Goal: Entertainment & Leisure: Consume media (video, audio)

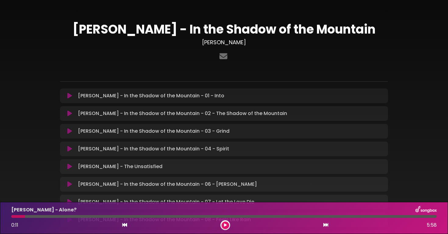
scroll to position [71, 0]
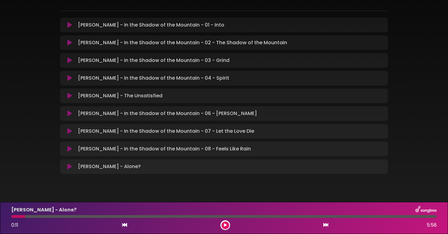
click at [69, 148] on icon at bounding box center [69, 149] width 5 height 6
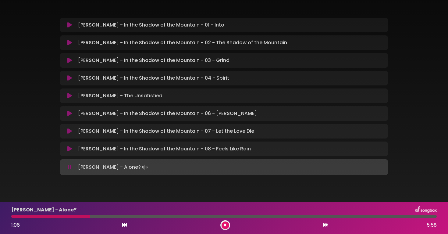
click at [70, 149] on icon at bounding box center [69, 149] width 5 height 6
click at [69, 152] on div "[PERSON_NAME] - In the Shadow of the Mountain - 08 - Feels Like Rain Loading Tr…" at bounding box center [224, 148] width 321 height 7
click at [71, 149] on icon at bounding box center [69, 149] width 5 height 6
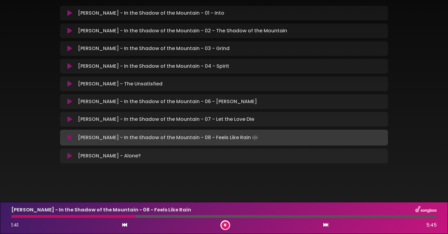
scroll to position [81, 0]
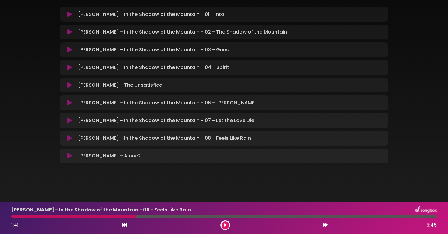
click at [69, 135] on icon at bounding box center [69, 138] width 5 height 6
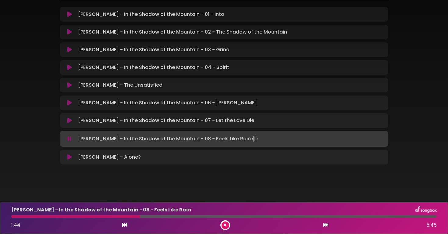
click at [13, 218] on div "[PERSON_NAME] - In the Shadow of the Mountain - 08 - Feels Like Rain 1:44 5:45" at bounding box center [224, 218] width 433 height 24
click at [13, 216] on div at bounding box center [76, 216] width 130 height 3
drag, startPoint x: 13, startPoint y: 216, endPoint x: 8, endPoint y: 216, distance: 4.9
click at [8, 216] on div at bounding box center [224, 216] width 433 height 3
drag, startPoint x: 83, startPoint y: 217, endPoint x: 0, endPoint y: 216, distance: 83.3
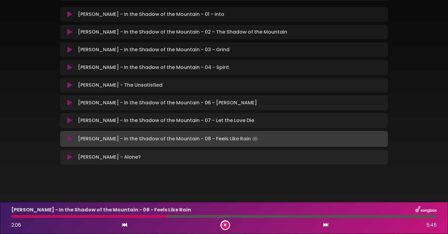
click at [0, 216] on div "[PERSON_NAME] - In the Shadow of the Mountain - 08 - Feels Like Rain 2:06 5:45" at bounding box center [224, 218] width 448 height 32
click at [9, 217] on div at bounding box center [224, 216] width 433 height 3
click at [15, 215] on div at bounding box center [60, 216] width 98 height 3
drag, startPoint x: 13, startPoint y: 217, endPoint x: 5, endPoint y: 217, distance: 8.5
click at [5, 217] on div "[PERSON_NAME] - In the Shadow of the Mountain - 08 - Feels Like Rain 0:00 5:45" at bounding box center [224, 218] width 448 height 32
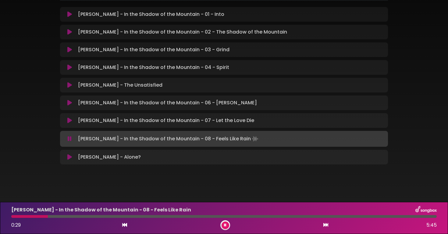
click at [5, 217] on div "[PERSON_NAME] - In the Shadow of the Mountain - 08 - Feels Like Rain 0:29 5:45" at bounding box center [224, 218] width 448 height 32
click at [20, 222] on span "0:30" at bounding box center [16, 224] width 10 height 7
drag, startPoint x: 20, startPoint y: 218, endPoint x: 0, endPoint y: 217, distance: 19.5
click at [0, 217] on div "[PERSON_NAME] - In the Shadow of the Mountain - 08 - Feels Like Rain 0:31 5:45" at bounding box center [224, 218] width 448 height 32
drag, startPoint x: 13, startPoint y: 217, endPoint x: 4, endPoint y: 217, distance: 9.5
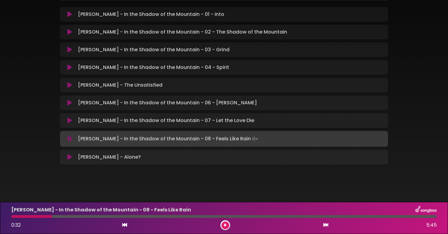
click at [8, 217] on div at bounding box center [224, 216] width 433 height 3
click at [21, 218] on div "[PERSON_NAME] - In the Shadow of the Mountain - 08 - Feels Like Rain 1:28 5:45" at bounding box center [224, 218] width 433 height 24
drag, startPoint x: 23, startPoint y: 217, endPoint x: 1, endPoint y: 217, distance: 21.4
click at [1, 217] on div "[PERSON_NAME] - In the Shadow of the Mountain - 08 - Feels Like Rain 0:00 5:45" at bounding box center [224, 218] width 448 height 32
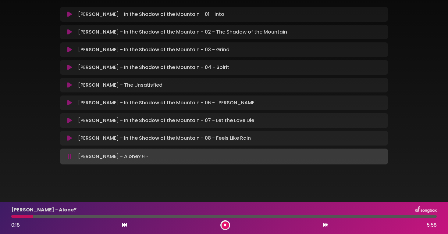
click at [226, 222] on button at bounding box center [226, 225] width 8 height 8
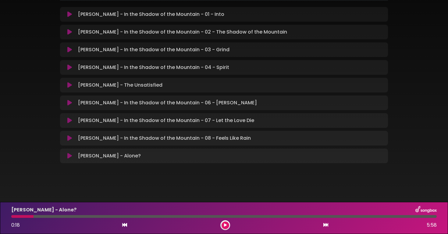
click at [67, 138] on icon at bounding box center [69, 138] width 5 height 6
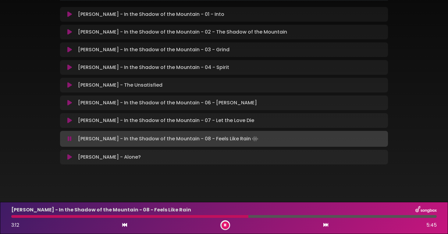
click at [209, 217] on div at bounding box center [129, 216] width 237 height 3
click at [209, 217] on div at bounding box center [126, 216] width 231 height 3
click at [209, 217] on div at bounding box center [142, 216] width 263 height 3
click at [209, 217] on div at bounding box center [134, 216] width 246 height 3
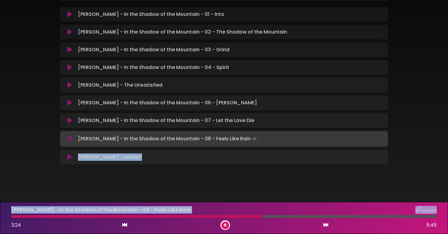
drag, startPoint x: 209, startPoint y: 217, endPoint x: 0, endPoint y: 197, distance: 209.6
click at [0, 197] on body "× [PERSON_NAME] - In the Shadow of the Mountain [PERSON_NAME]" at bounding box center [224, 117] width 448 height 234
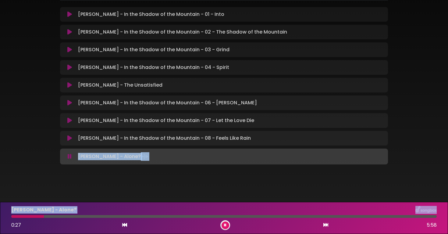
click at [226, 225] on icon at bounding box center [225, 225] width 2 height 4
